Goal: Check status: Check status

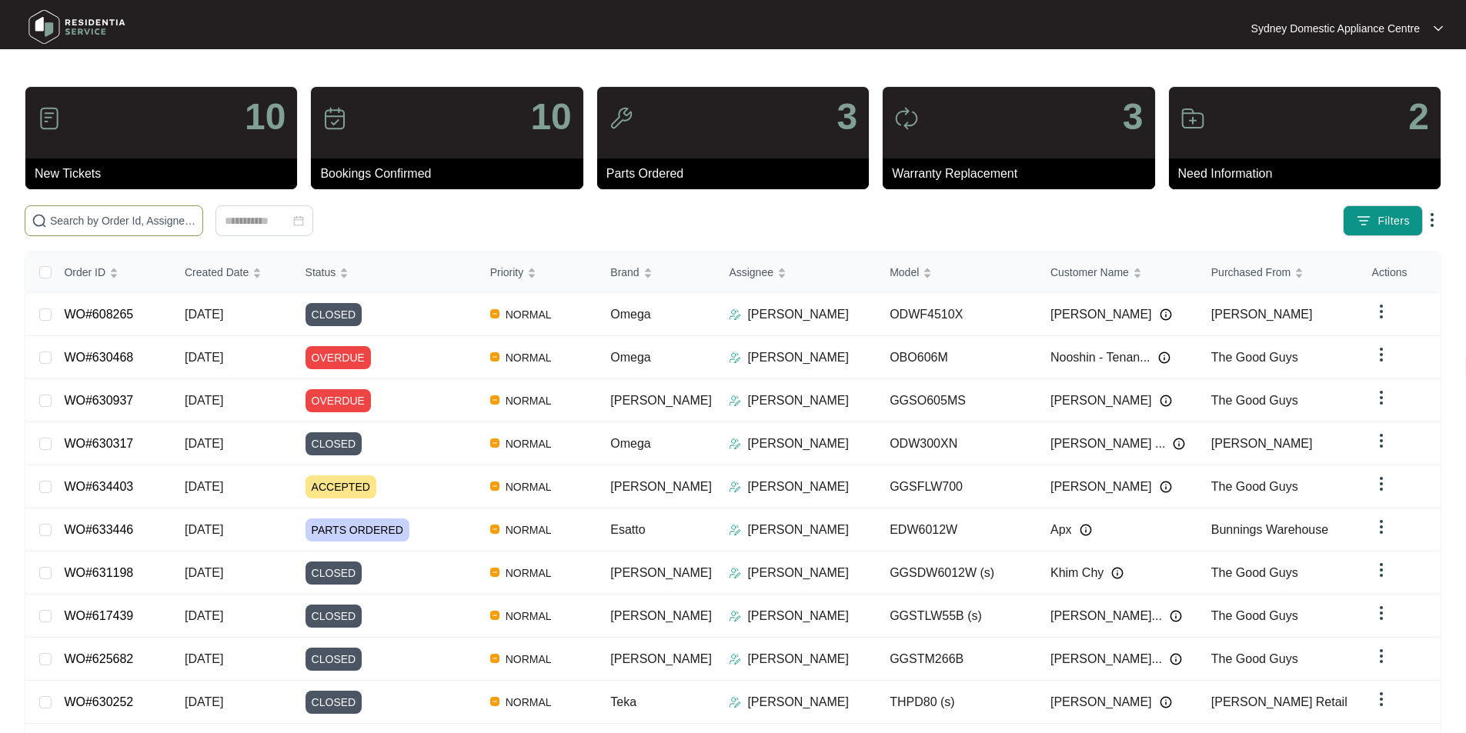
click at [196, 214] on input "text" at bounding box center [123, 220] width 146 height 17
paste input "627794"
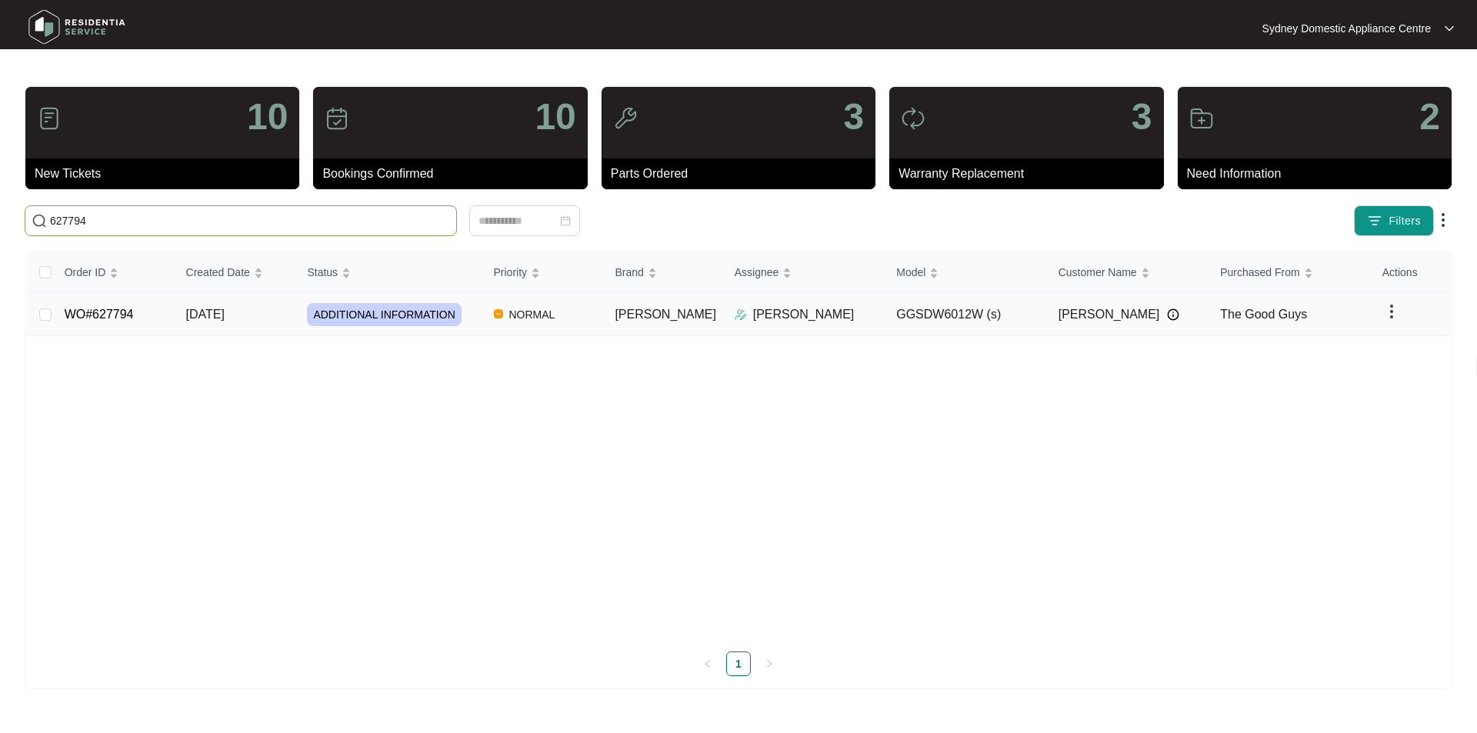
type input "627794"
click at [123, 314] on link "WO#627794" at bounding box center [99, 314] width 69 height 13
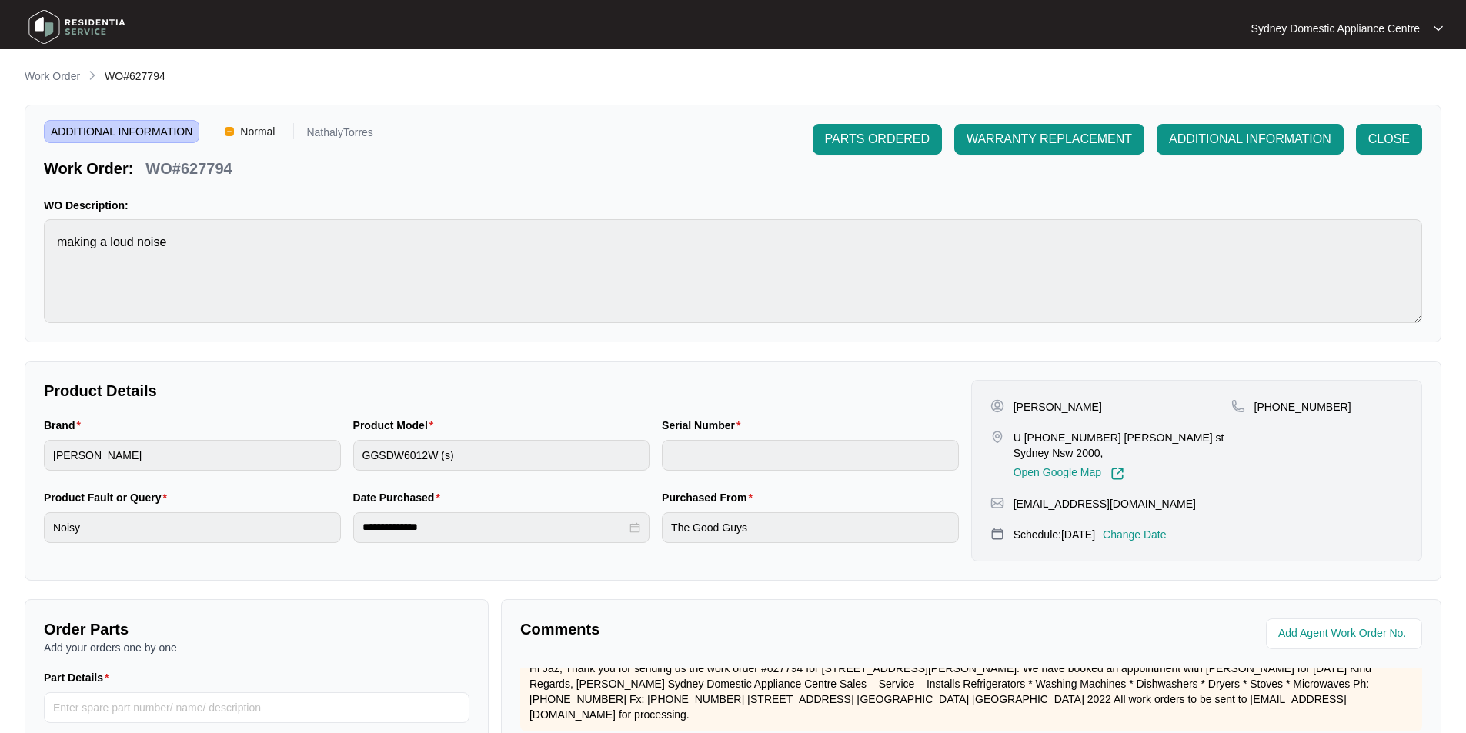
click at [36, 67] on main "**********" at bounding box center [733, 510] width 1466 height 1020
click at [72, 71] on p "Work Order" at bounding box center [52, 75] width 55 height 15
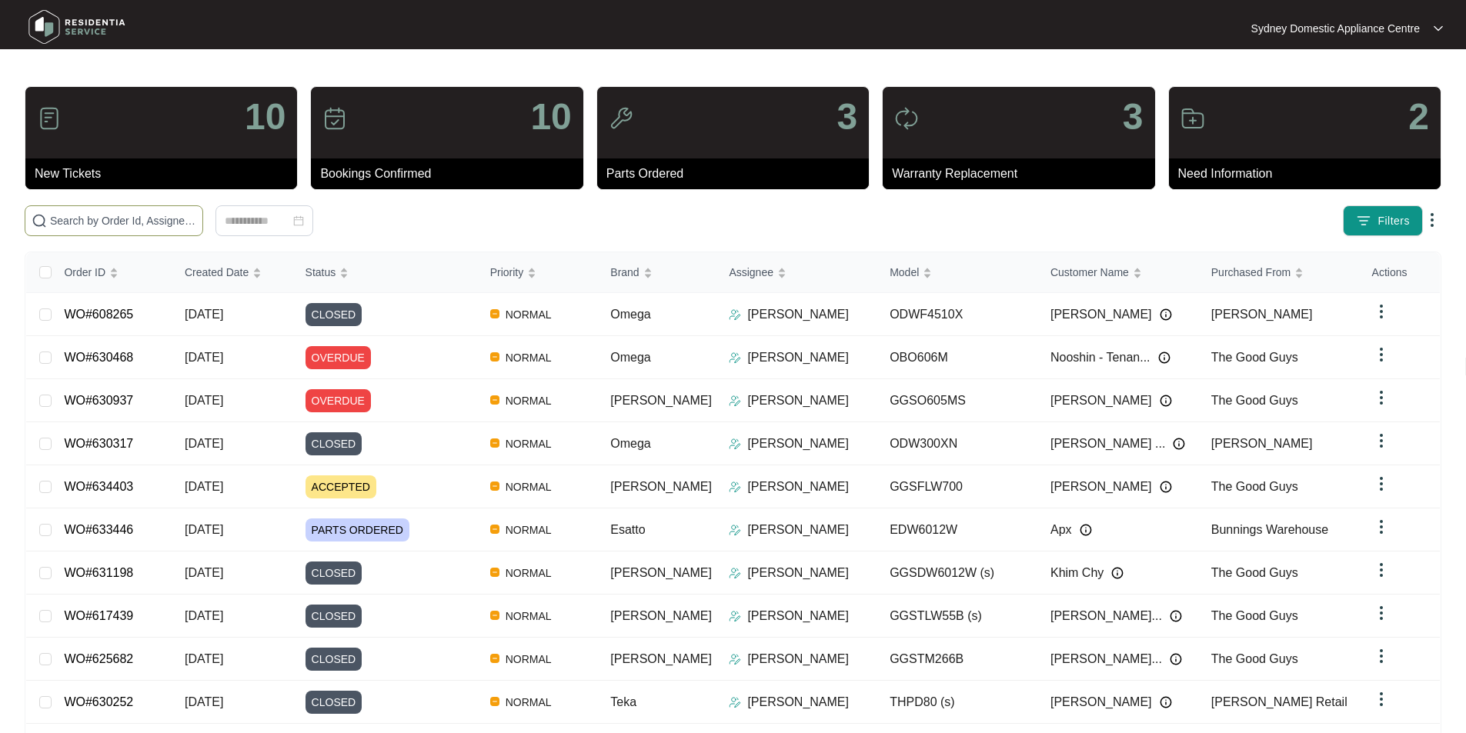
click at [196, 223] on input "text" at bounding box center [123, 220] width 146 height 17
paste input "[STREET_ADDRESS]"
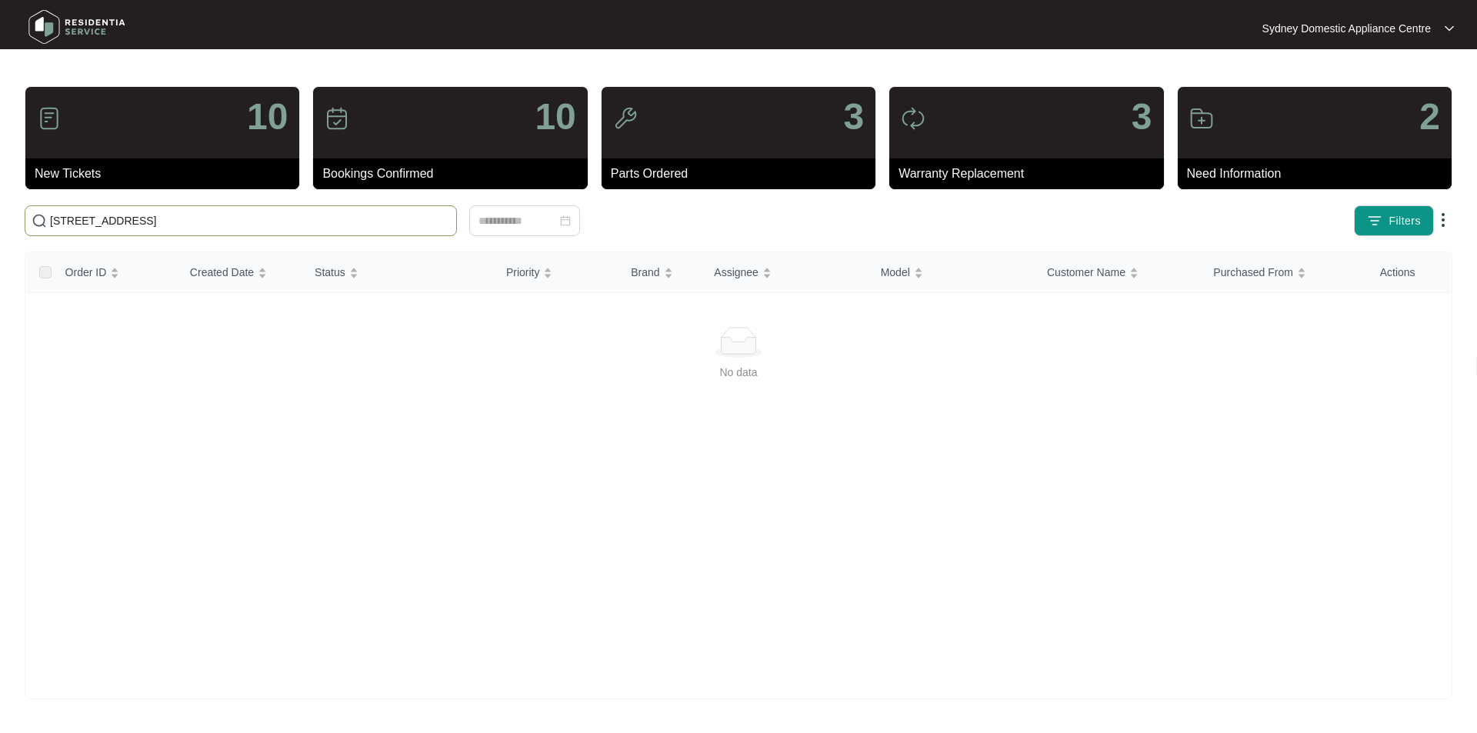
drag, startPoint x: 140, startPoint y: 218, endPoint x: 280, endPoint y: 222, distance: 140.1
click at [280, 222] on input "[STREET_ADDRESS]" at bounding box center [250, 220] width 400 height 17
type input "3/169 Edgeclif"
